Goal: Information Seeking & Learning: Learn about a topic

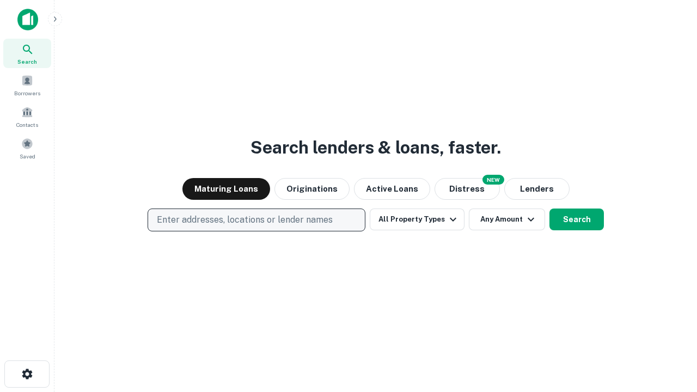
click at [256, 220] on p "Enter addresses, locations or lender names" at bounding box center [245, 219] width 176 height 13
type input "**********"
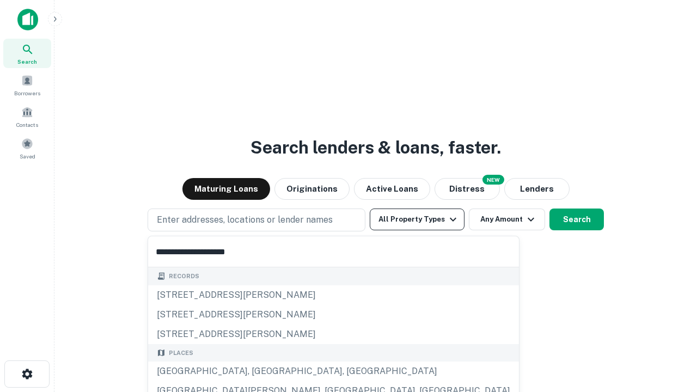
click at [260, 371] on div "[GEOGRAPHIC_DATA], [GEOGRAPHIC_DATA], [GEOGRAPHIC_DATA]" at bounding box center [333, 372] width 371 height 20
click at [417, 219] on button "All Property Types" at bounding box center [417, 220] width 95 height 22
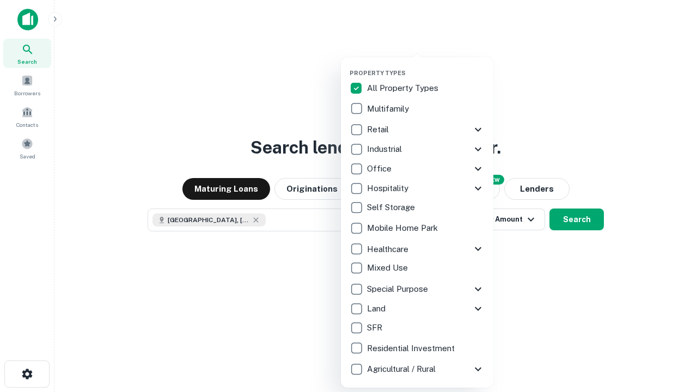
click at [426, 66] on button "button" at bounding box center [426, 66] width 152 height 1
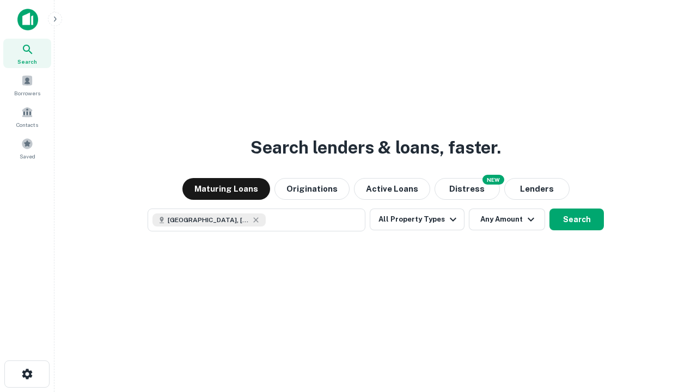
scroll to position [17, 0]
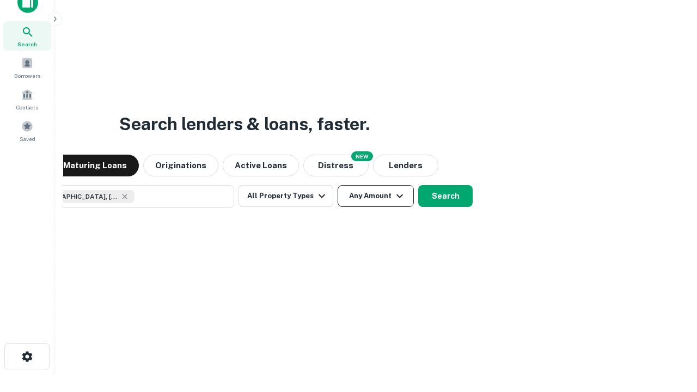
click at [338, 185] on button "Any Amount" at bounding box center [376, 196] width 76 height 22
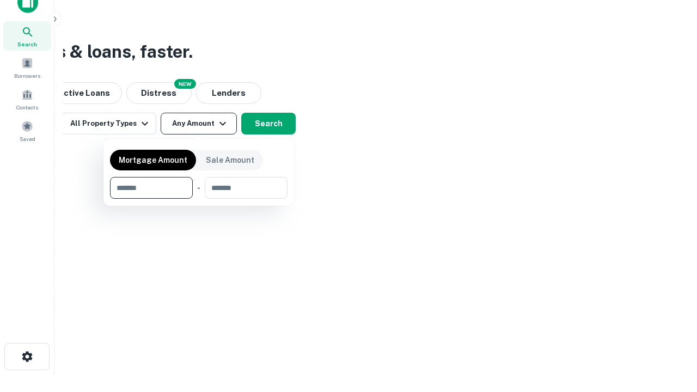
type input "*******"
click at [199, 199] on button "button" at bounding box center [199, 199] width 178 height 1
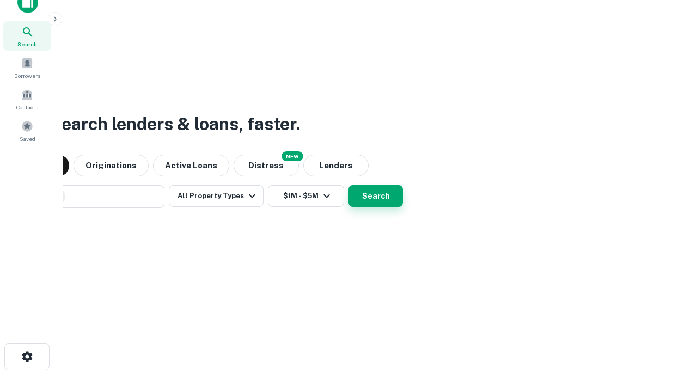
click at [349, 185] on button "Search" at bounding box center [376, 196] width 54 height 22
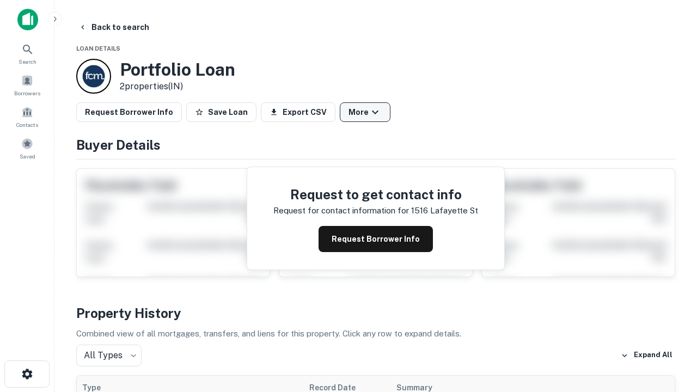
click at [365, 112] on button "More" at bounding box center [365, 112] width 51 height 20
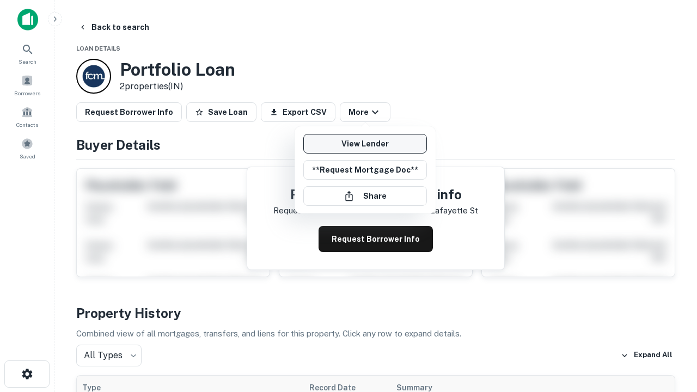
click at [365, 144] on link "View Lender" at bounding box center [365, 144] width 124 height 20
